Goal: Information Seeking & Learning: Check status

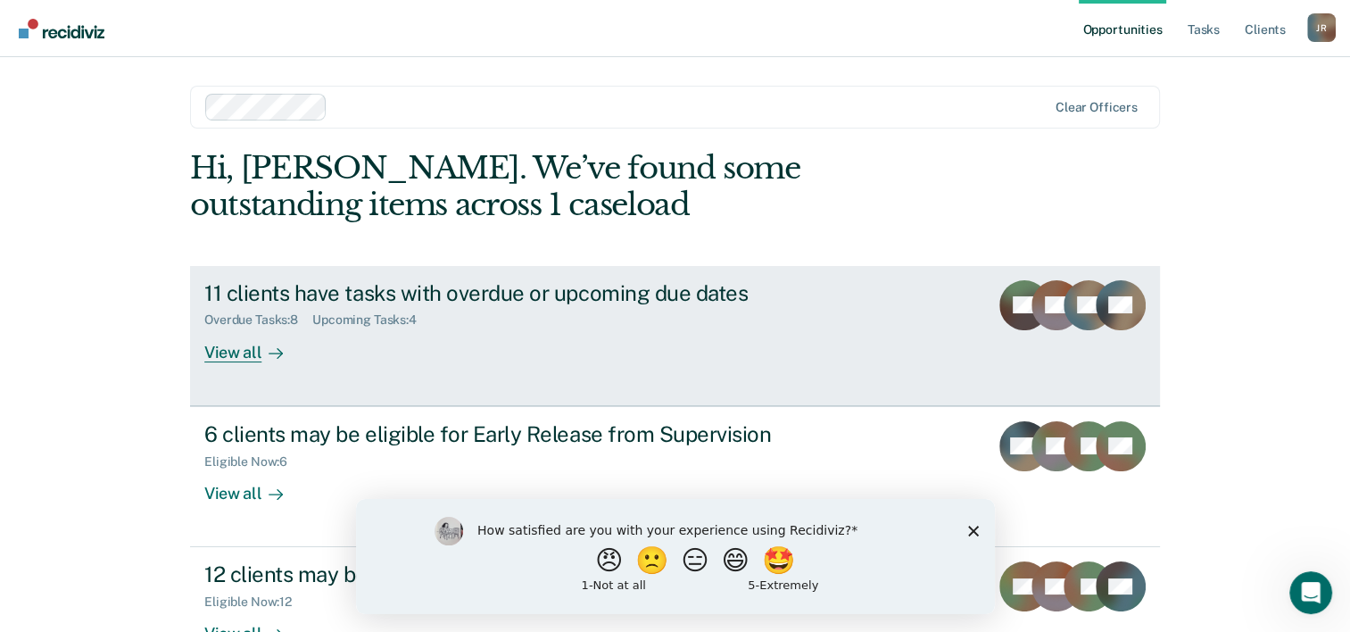
scroll to position [54, 0]
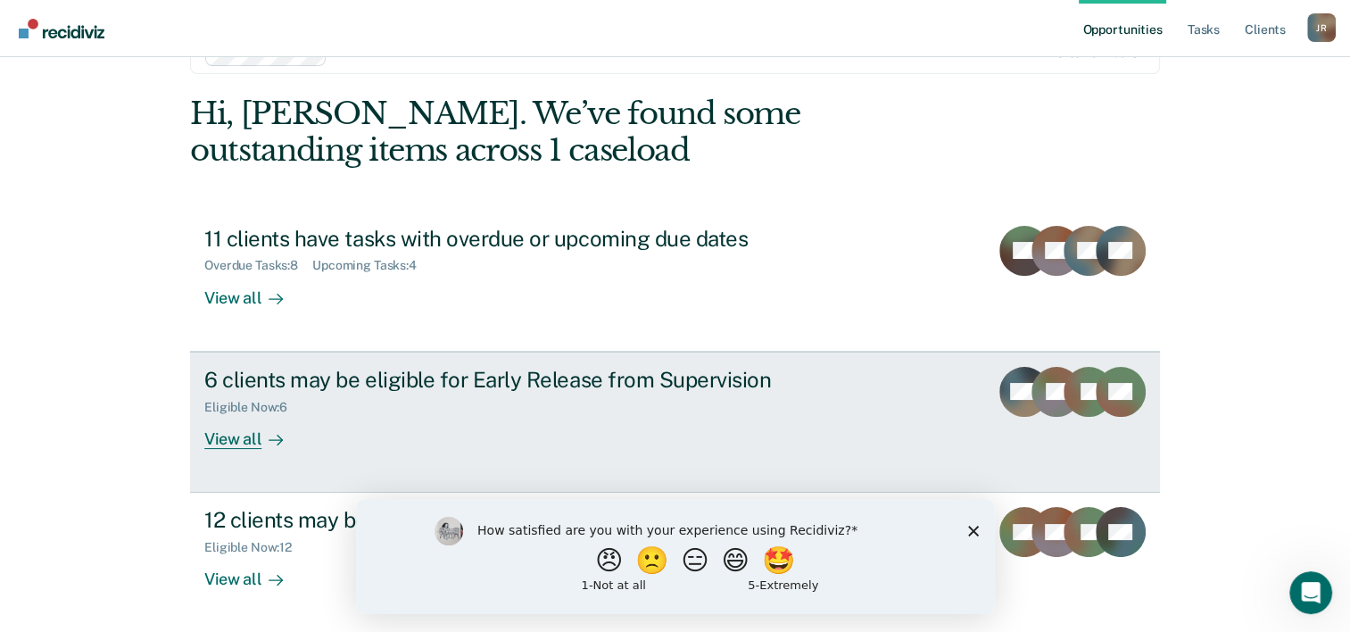
click at [649, 403] on div "Eligible Now : 6" at bounding box center [517, 404] width 626 height 22
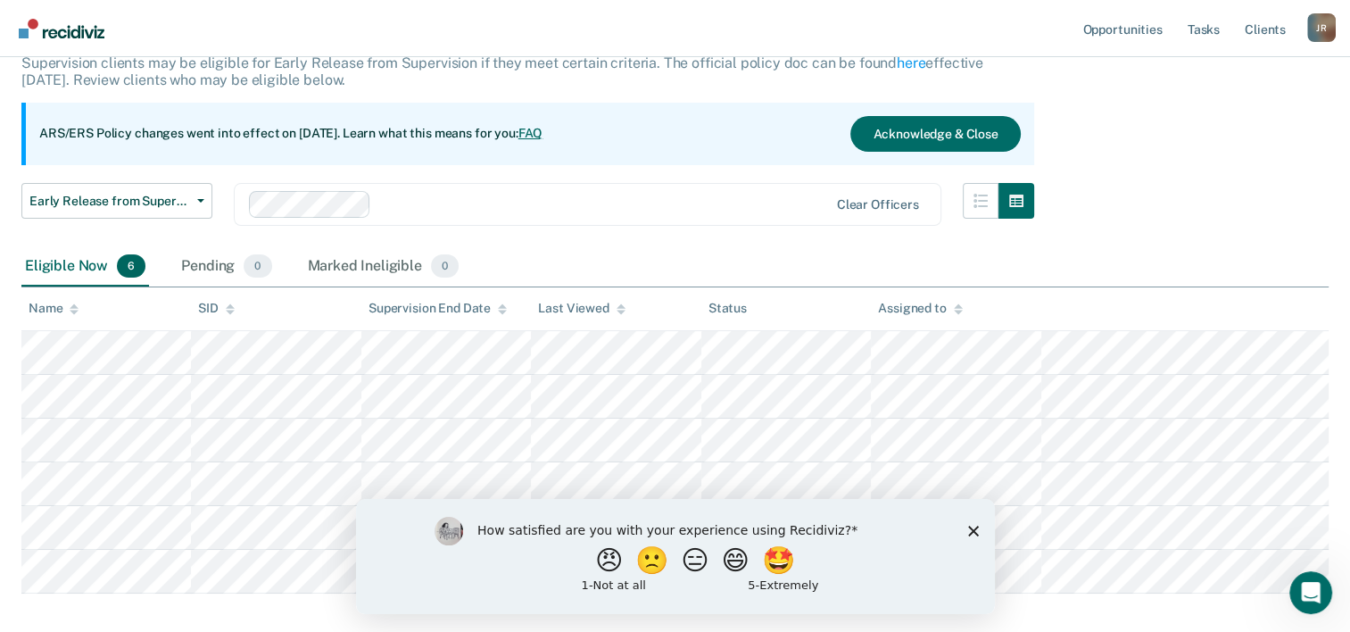
scroll to position [207, 0]
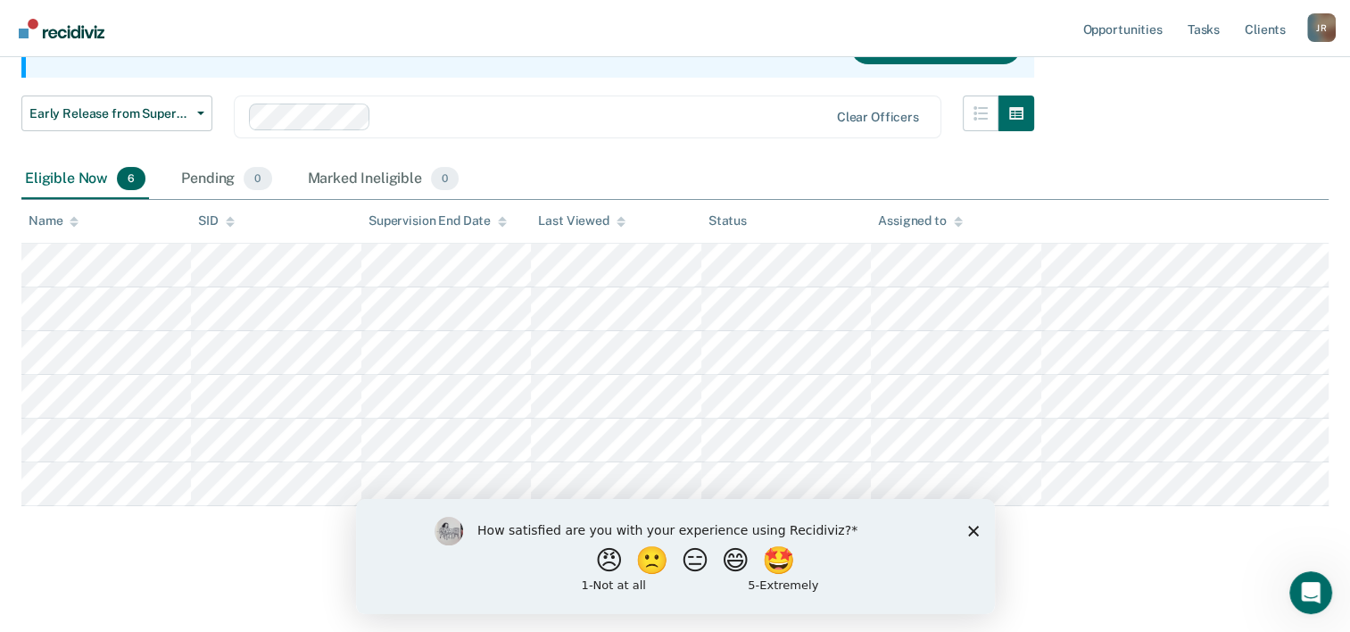
click at [973, 530] on polygon "Close survey" at bounding box center [972, 530] width 11 height 11
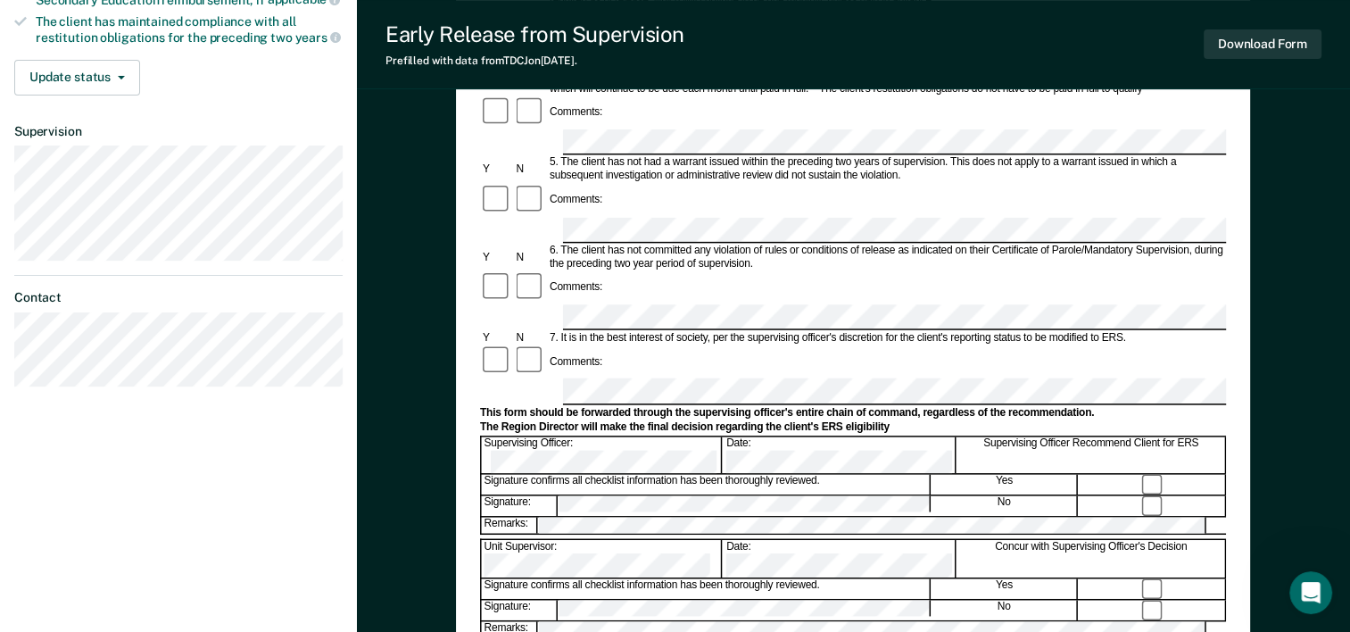
scroll to position [512, 0]
